Goal: Download file/media

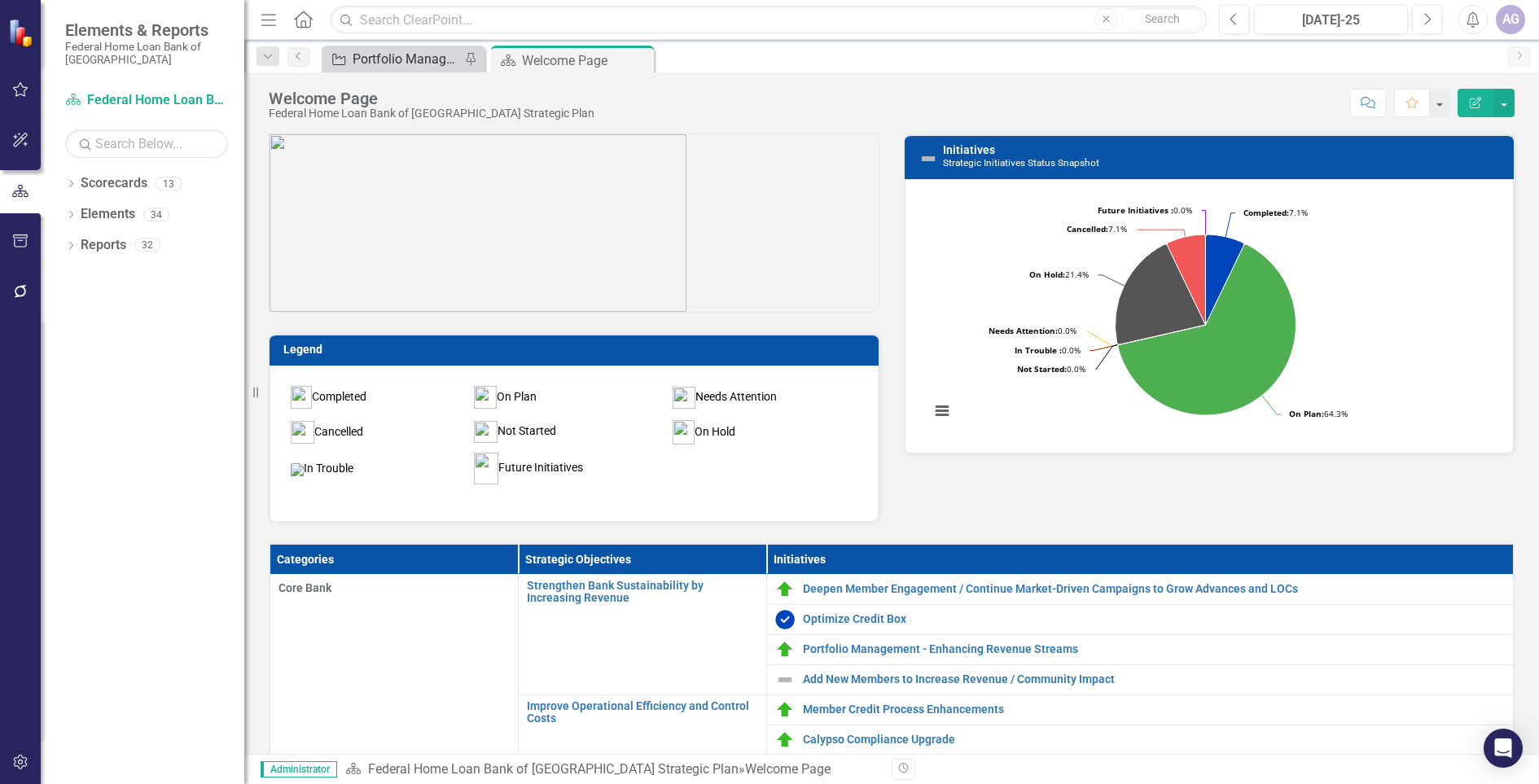
click at [377, 57] on div "Portfolio Management - Enhancing Revenue Streams (Buy/Sell)" at bounding box center [407, 59] width 107 height 20
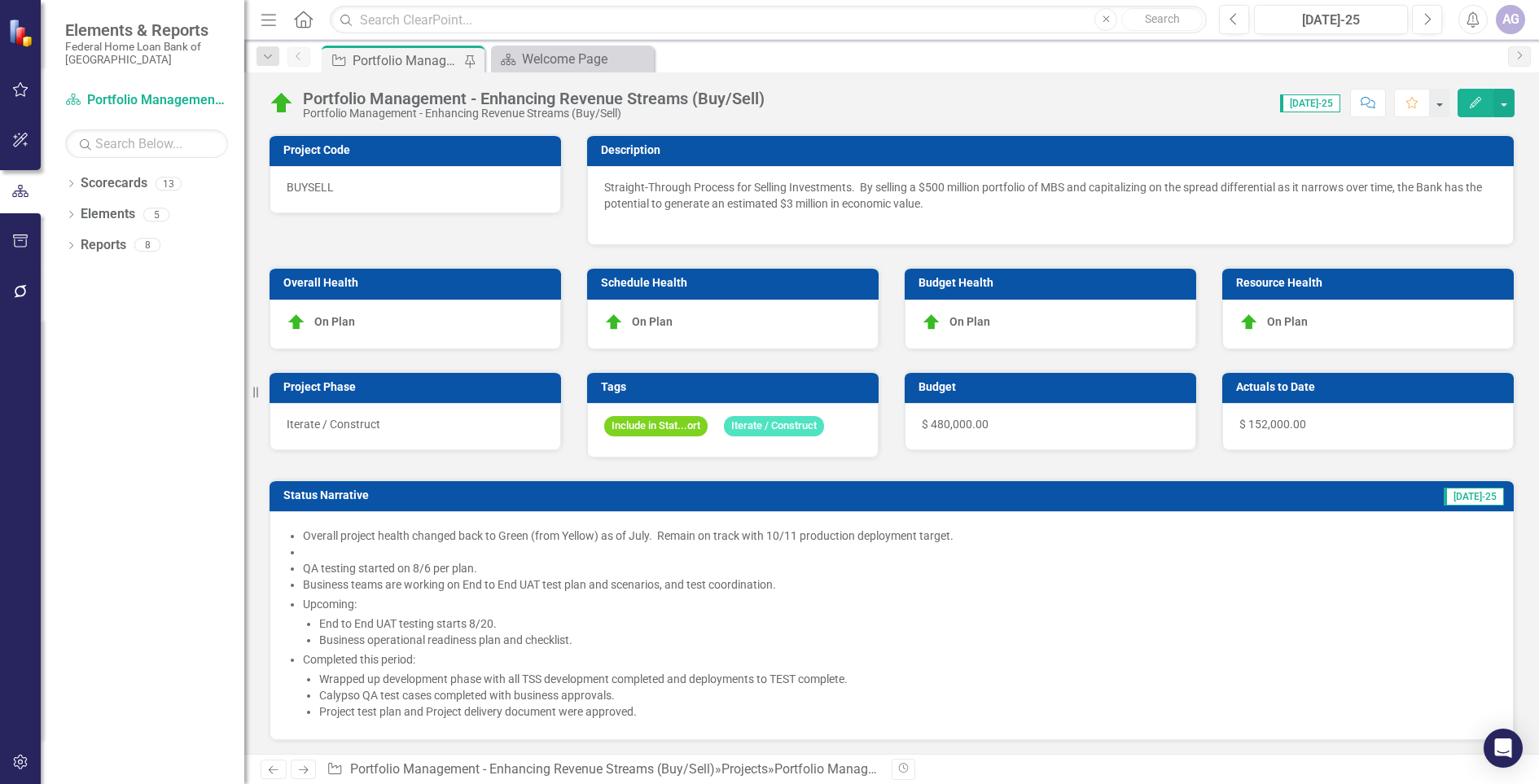
checkbox input "true"
click at [1507, 106] on button "button" at bounding box center [1504, 103] width 21 height 28
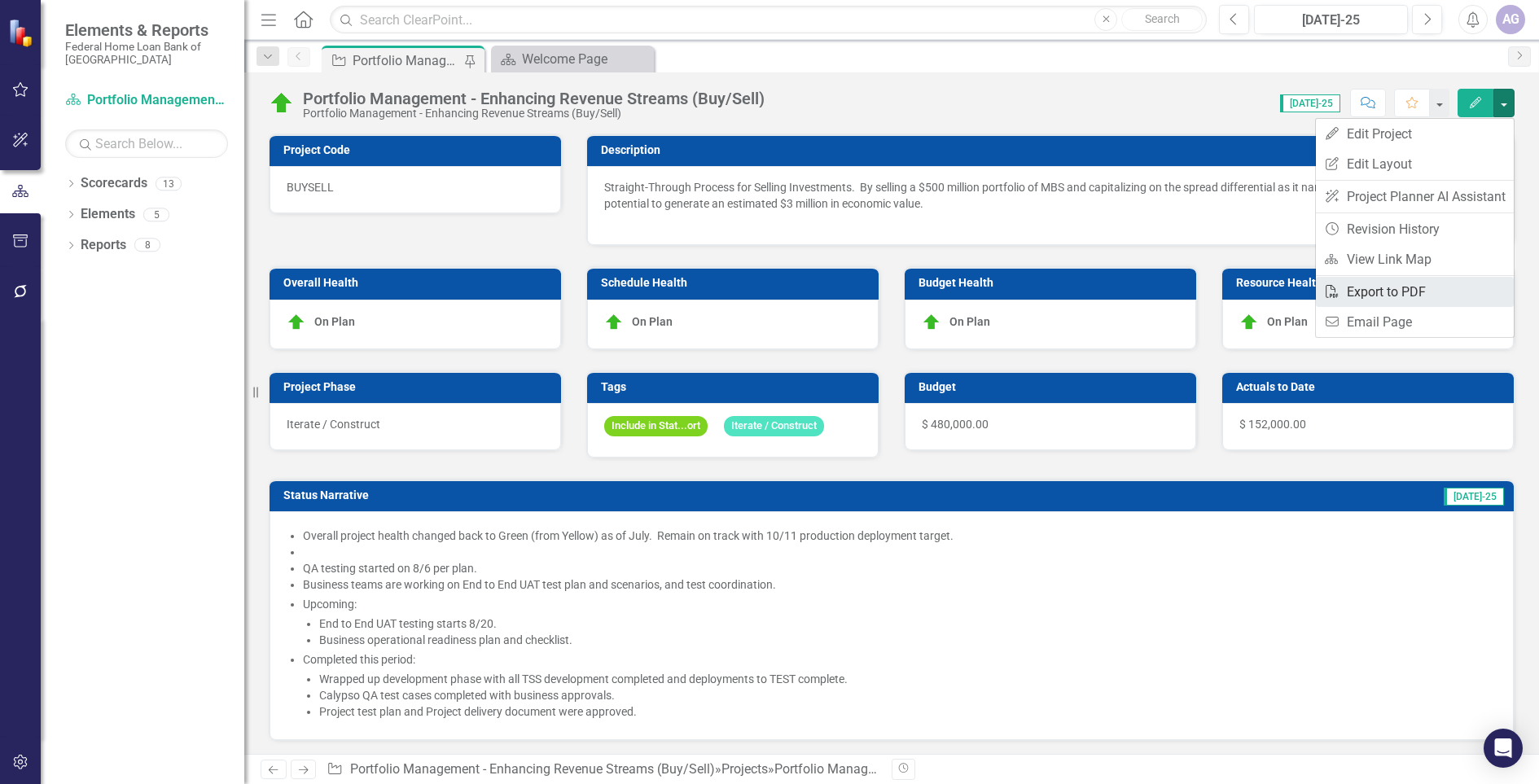
click at [1413, 296] on link "PDF Export to PDF" at bounding box center [1414, 292] width 198 height 30
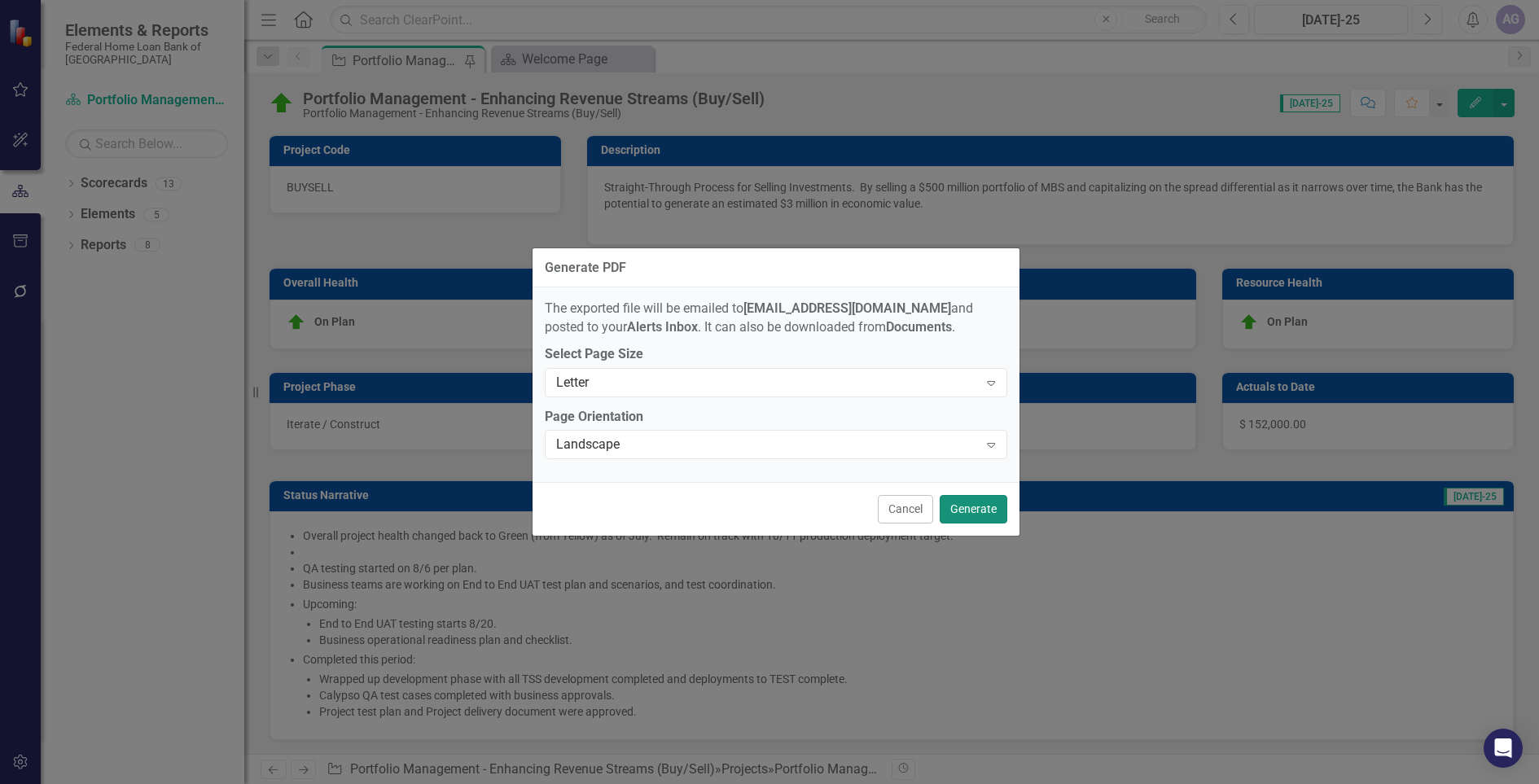
click at [974, 509] on button "Generate" at bounding box center [973, 509] width 68 height 28
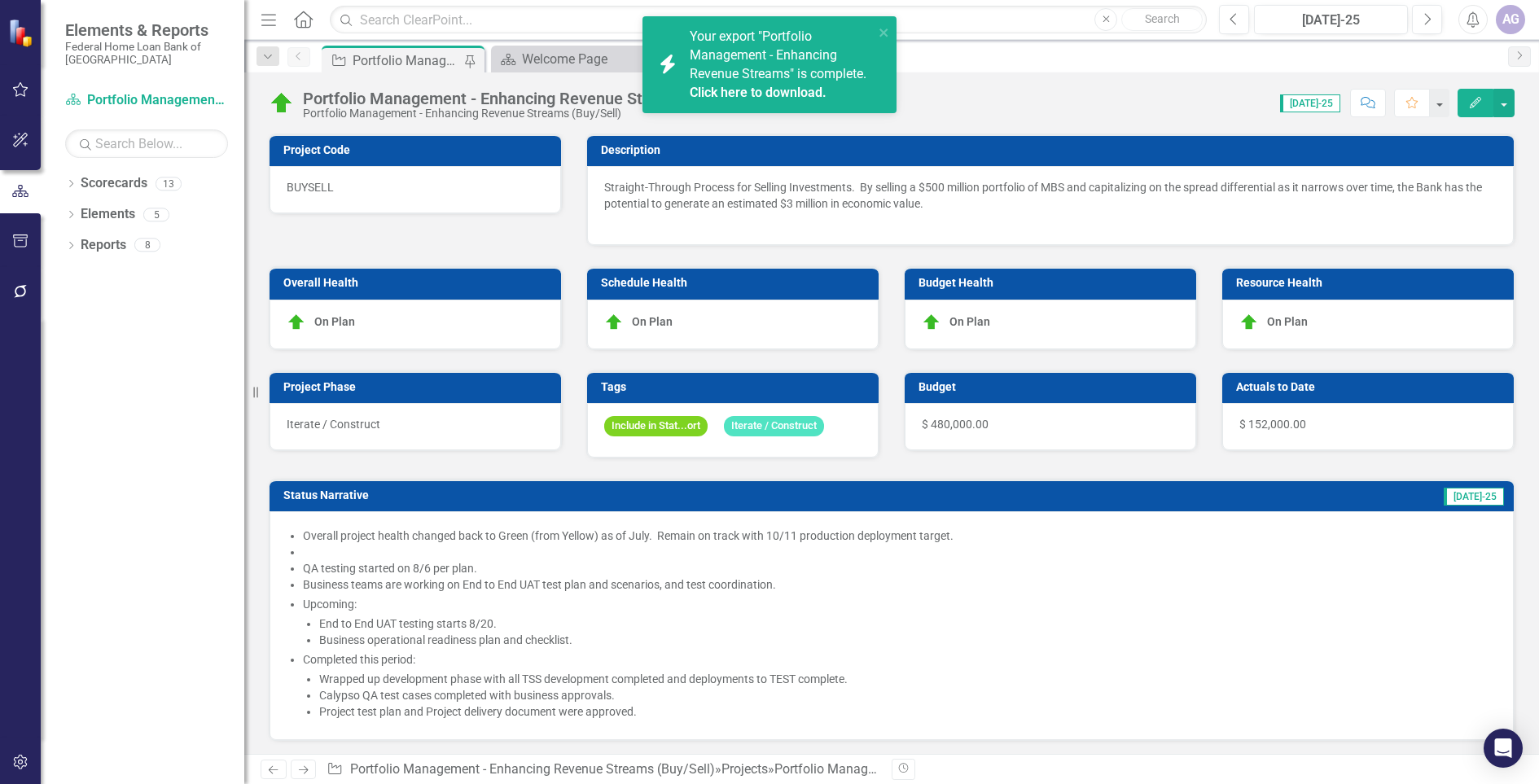
click at [767, 70] on span "Your export "Portfolio Management - Enhancing Revenue Streams" is complete. Cli…" at bounding box center [780, 64] width 180 height 73
